Goal: Task Accomplishment & Management: Manage account settings

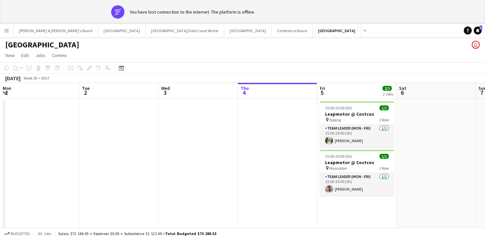
scroll to position [0, 159]
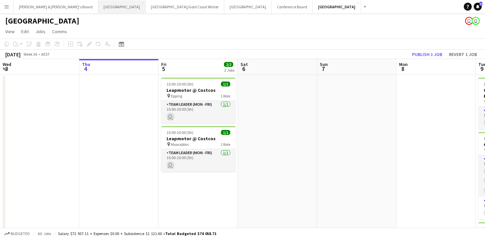
click at [98, 9] on button "Perth Close" at bounding box center [121, 6] width 47 height 13
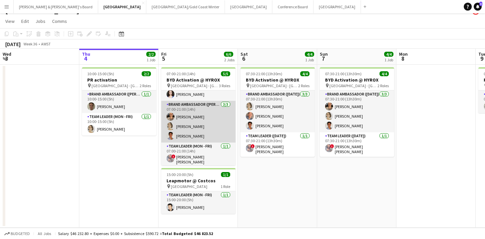
scroll to position [12, 0]
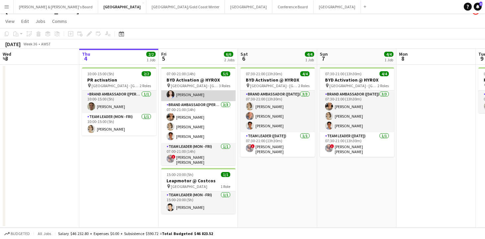
click at [187, 94] on app-card-role "Brand Ambassador (Mon - Fri) [DATE] 07:00-11:00 (4h) [PERSON_NAME]" at bounding box center [198, 90] width 74 height 23
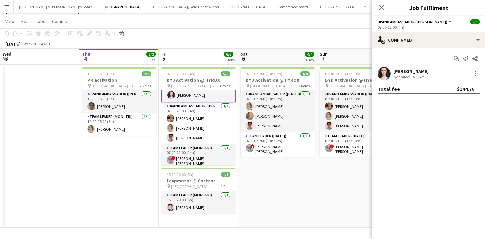
click at [405, 77] on div "Not rated" at bounding box center [401, 76] width 17 height 5
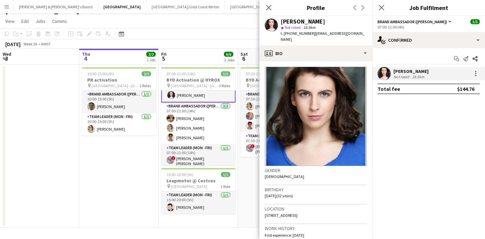
click at [126, 146] on app-date-cell "10:00-15:00 (5h) 2/2 PR activation pin Perth - WA 2 Roles Brand Ambassador (Mon…" at bounding box center [118, 146] width 79 height 163
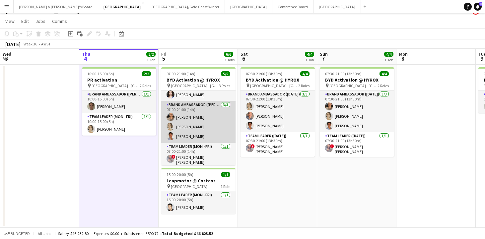
click at [193, 116] on app-card-role "Brand Ambassador (Mon - Fri) [DATE] 07:00-21:00 (14h) [PERSON_NAME] [PERSON_NAM…" at bounding box center [198, 122] width 74 height 42
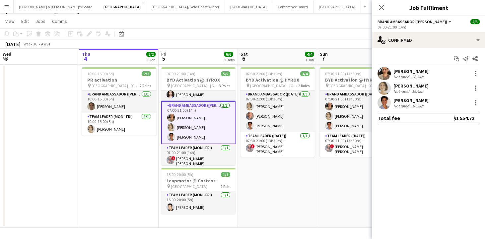
click at [413, 73] on div "[PERSON_NAME]" at bounding box center [410, 71] width 35 height 6
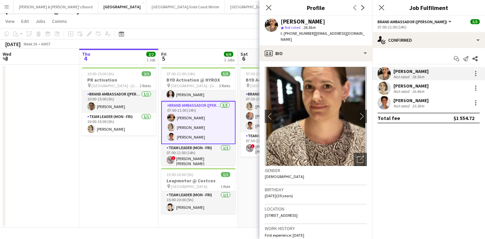
drag, startPoint x: 310, startPoint y: 34, endPoint x: 348, endPoint y: 36, distance: 37.8
click at [348, 36] on div "t. [PHONE_NUMBER] | [EMAIL_ADDRESS][DOMAIN_NAME]" at bounding box center [324, 37] width 86 height 12
copy span "[EMAIL_ADDRESS][DOMAIN_NAME]"
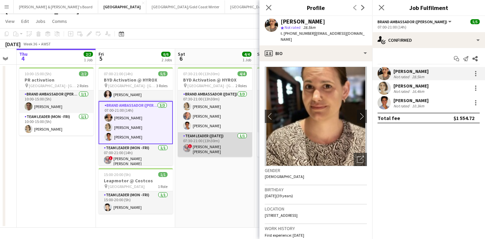
scroll to position [0, 221]
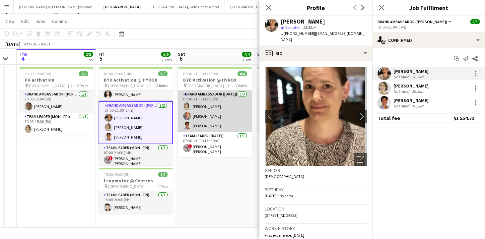
click at [200, 120] on app-card-role "Brand Ambassador ([DATE]) [DATE] 07:30-21:00 (13h30m) [PERSON_NAME] [PERSON_NAM…" at bounding box center [215, 112] width 74 height 42
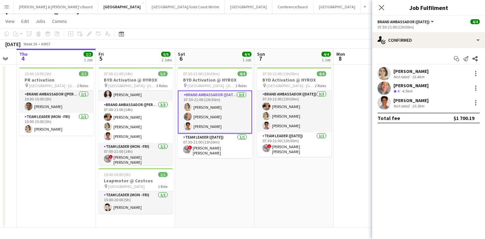
click at [402, 91] on div "4.5km" at bounding box center [407, 92] width 13 height 6
